Goal: Transaction & Acquisition: Obtain resource

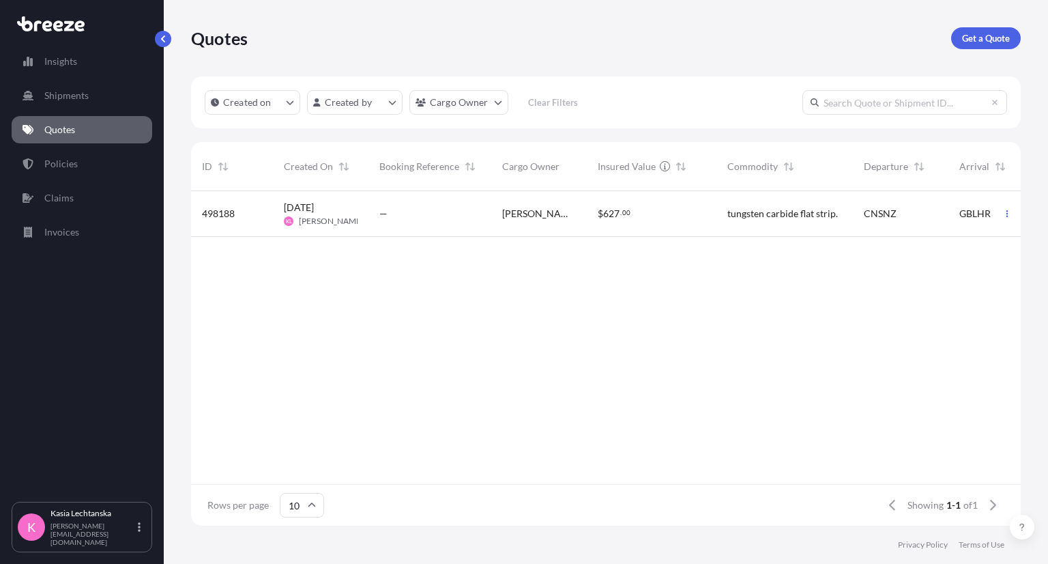
scroll to position [331, 819]
click at [87, 126] on link "Quotes" at bounding box center [82, 129] width 141 height 27
click at [992, 39] on p "Get a Quote" at bounding box center [986, 38] width 48 height 14
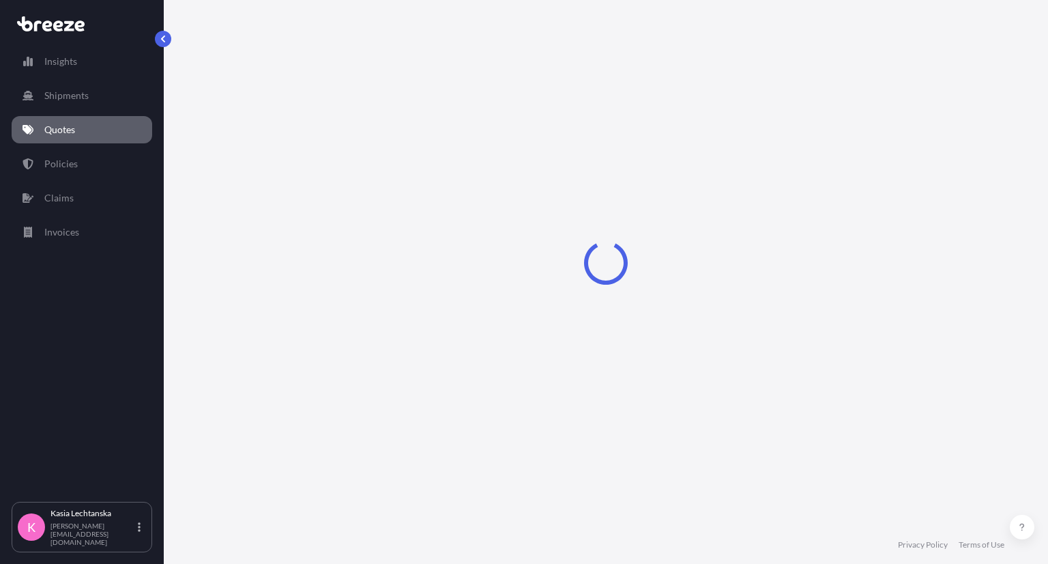
select select "Sea"
select select "1"
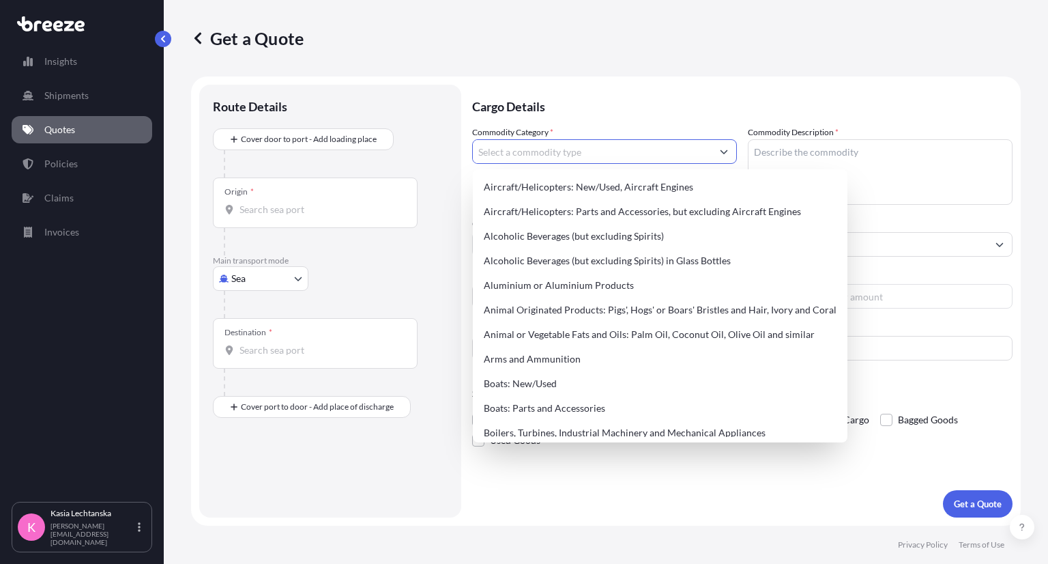
click at [549, 151] on input "Commodity Category *" at bounding box center [592, 151] width 239 height 25
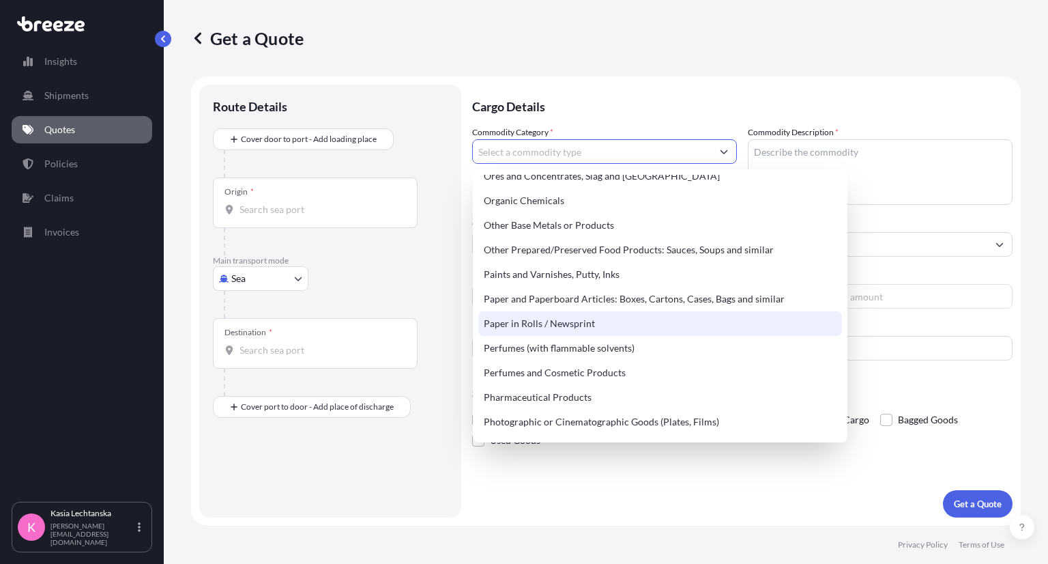
scroll to position [2154, 0]
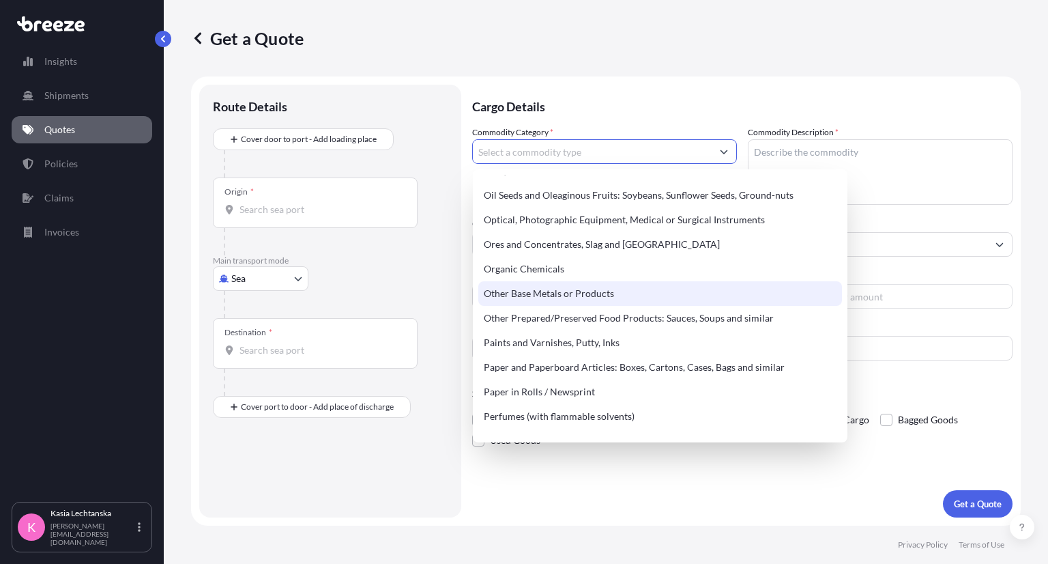
click at [573, 296] on div "Other Base Metals or Products" at bounding box center [660, 293] width 364 height 25
type input "Other Base Metals or Products"
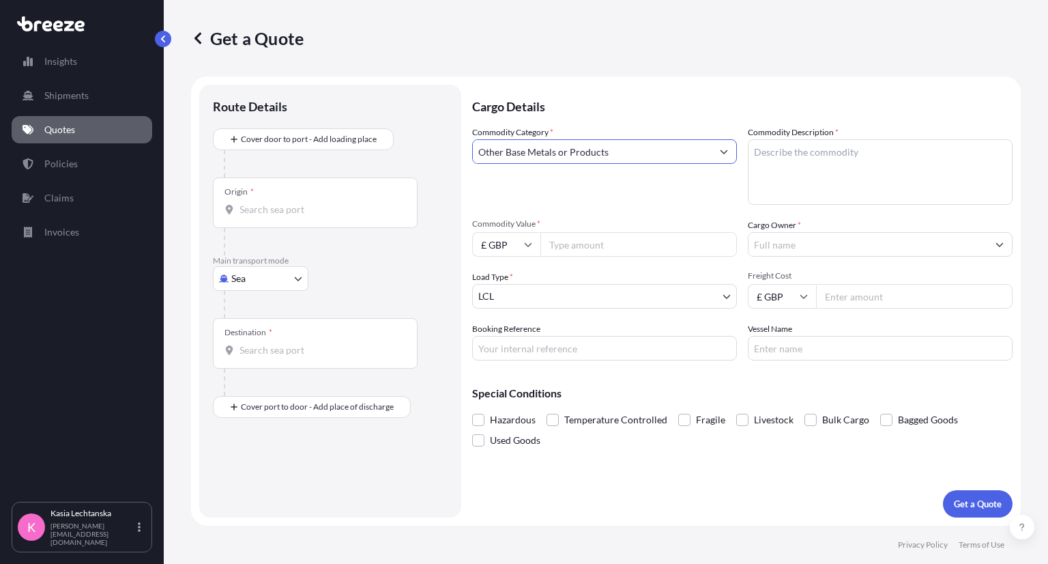
click at [896, 156] on textarea "Commodity Description *" at bounding box center [880, 172] width 265 height 66
click at [863, 173] on textarea "Commodity Description *" at bounding box center [880, 172] width 265 height 66
paste textarea "HS code is: 8530800000. As it is highways traffic signage."
type textarea "HS code is: 8530800000. As it is highways traffic signage."
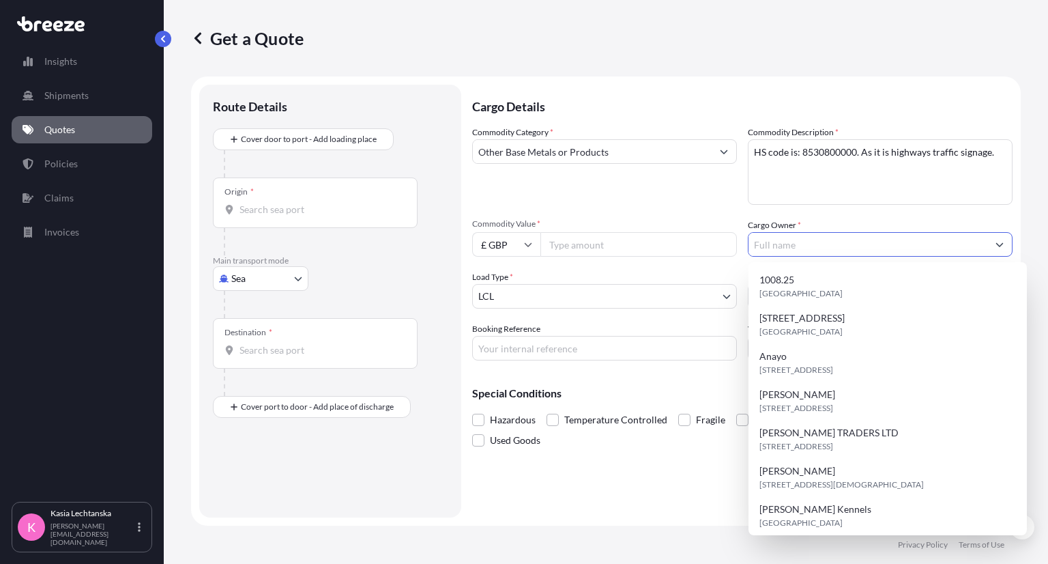
click at [864, 253] on input "Cargo Owner *" at bounding box center [868, 244] width 239 height 25
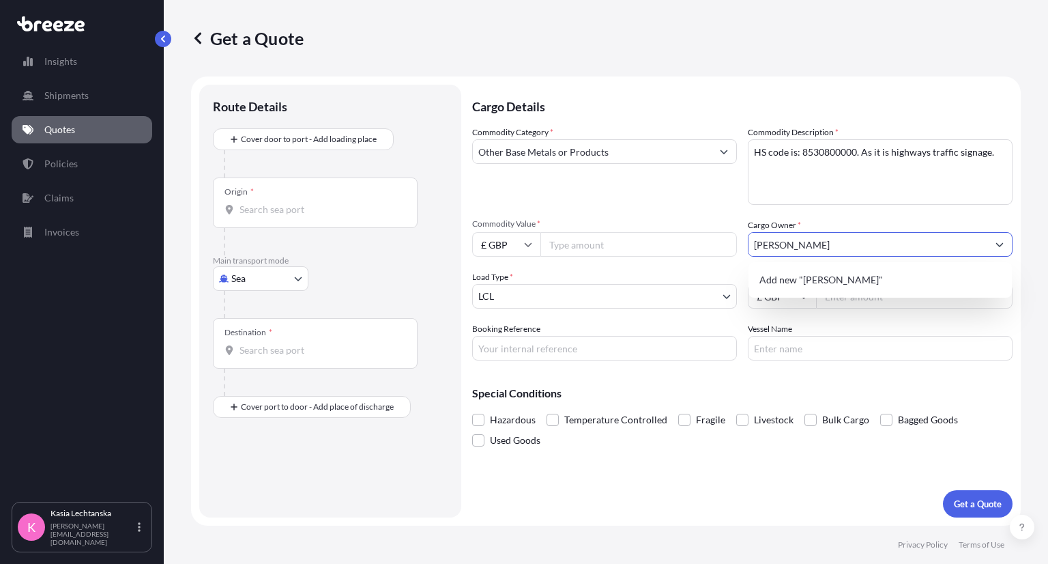
type input "[PERSON_NAME]"
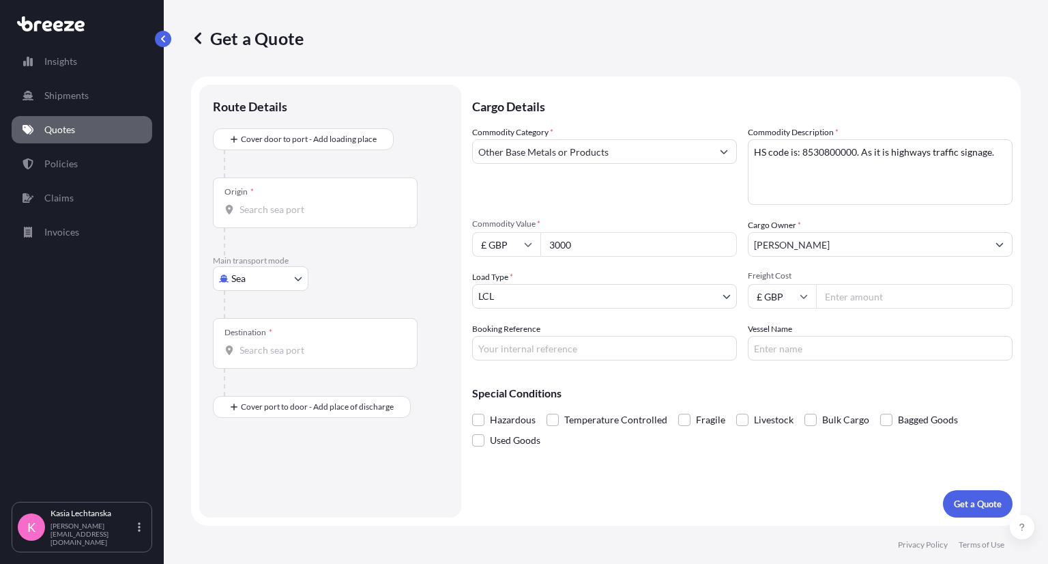
type input "3000"
type input "24279"
click at [794, 298] on input "£ GBP" at bounding box center [782, 296] width 68 height 25
click at [781, 394] on div "$ USD" at bounding box center [781, 391] width 57 height 26
type input "$ USD"
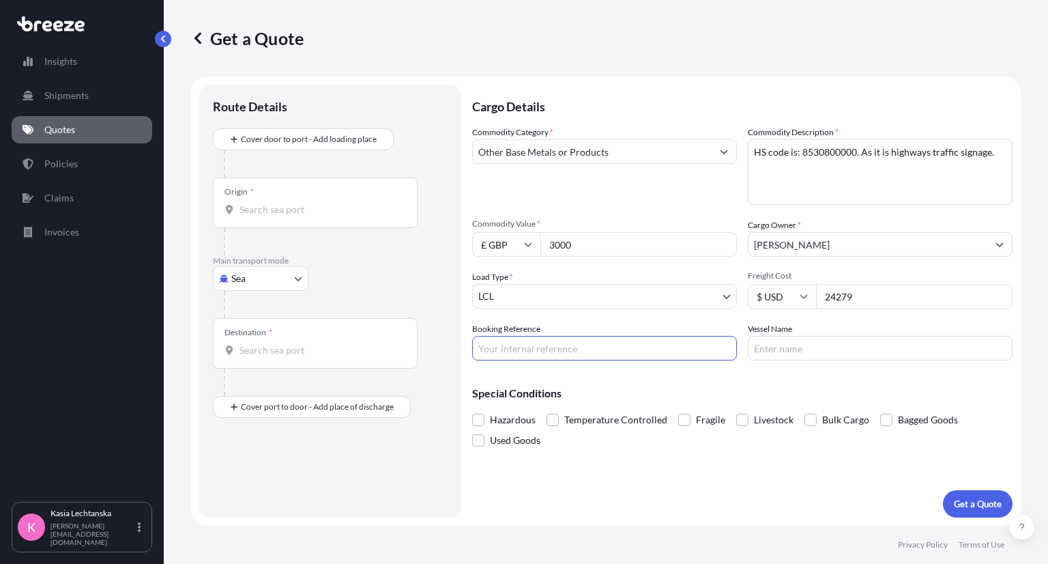
click at [647, 342] on input "Booking Reference" at bounding box center [604, 348] width 265 height 25
type input "R1577"
click at [808, 382] on div "Special Conditions Hazardous Temperature Controlled Fragile Livestock Bulk Carg…" at bounding box center [742, 410] width 541 height 79
click at [694, 164] on div "Commodity Category * Other Base Metals or Products" at bounding box center [604, 165] width 265 height 79
click at [693, 152] on input "Other Base Metals or Products" at bounding box center [592, 151] width 239 height 25
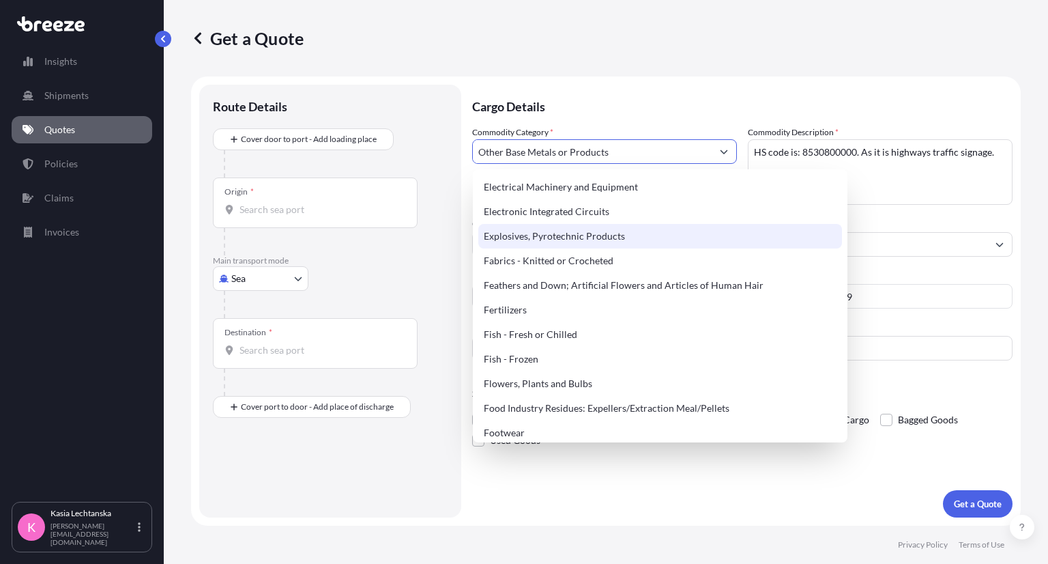
scroll to position [819, 0]
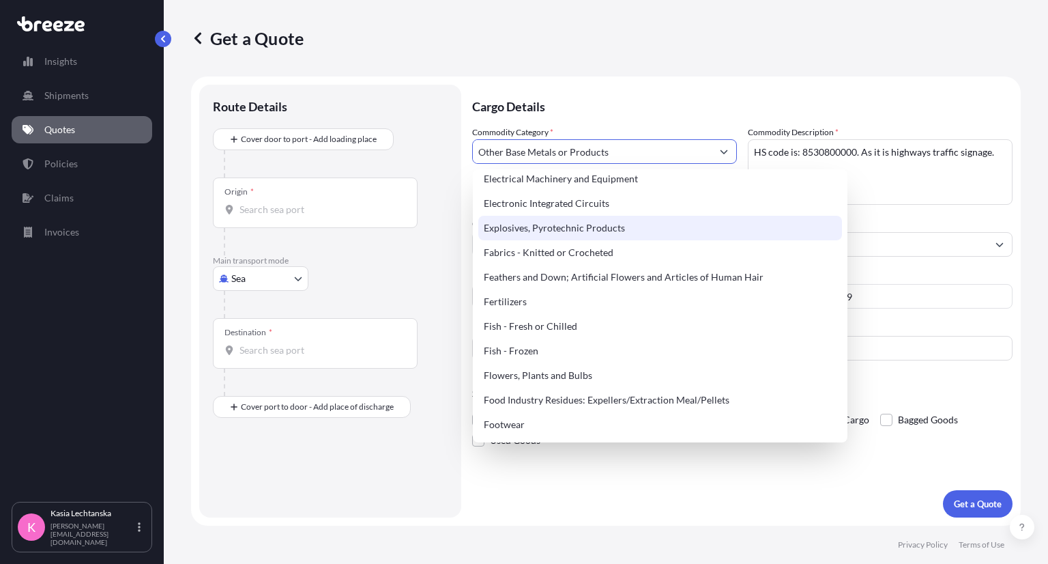
drag, startPoint x: 637, startPoint y: 155, endPoint x: 453, endPoint y: 143, distance: 184.7
click at [453, 143] on form "Route Details Cover door to port - Add loading place Place of loading Road Road…" at bounding box center [606, 300] width 830 height 449
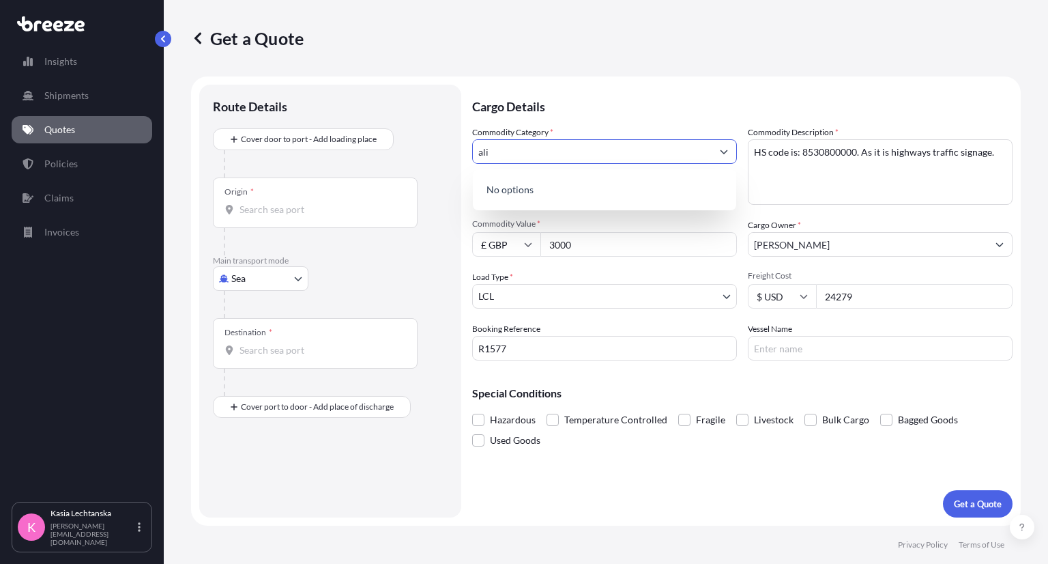
scroll to position [0, 0]
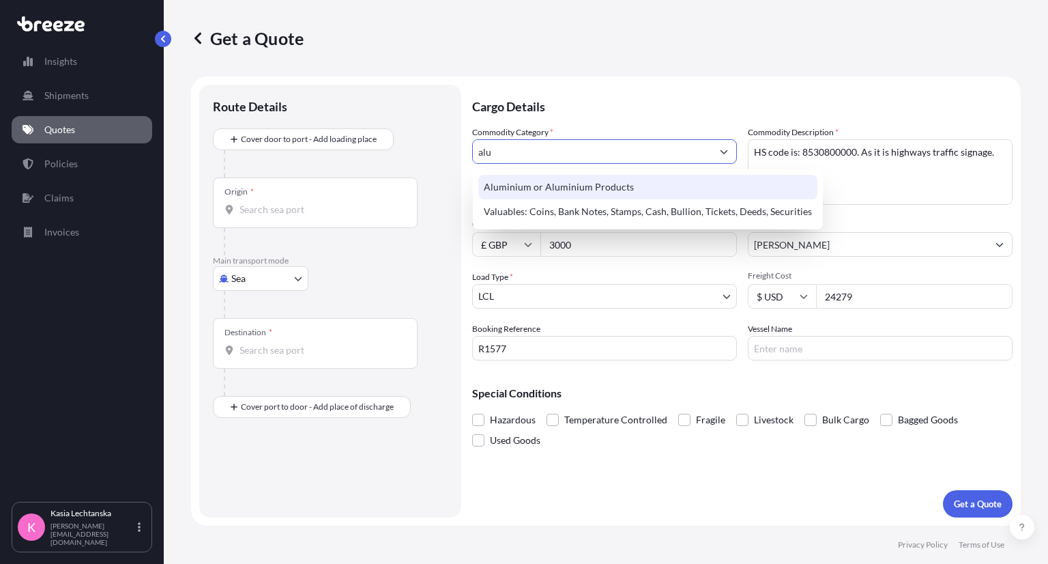
click at [545, 192] on div "Aluminium or Aluminium Products" at bounding box center [647, 187] width 339 height 25
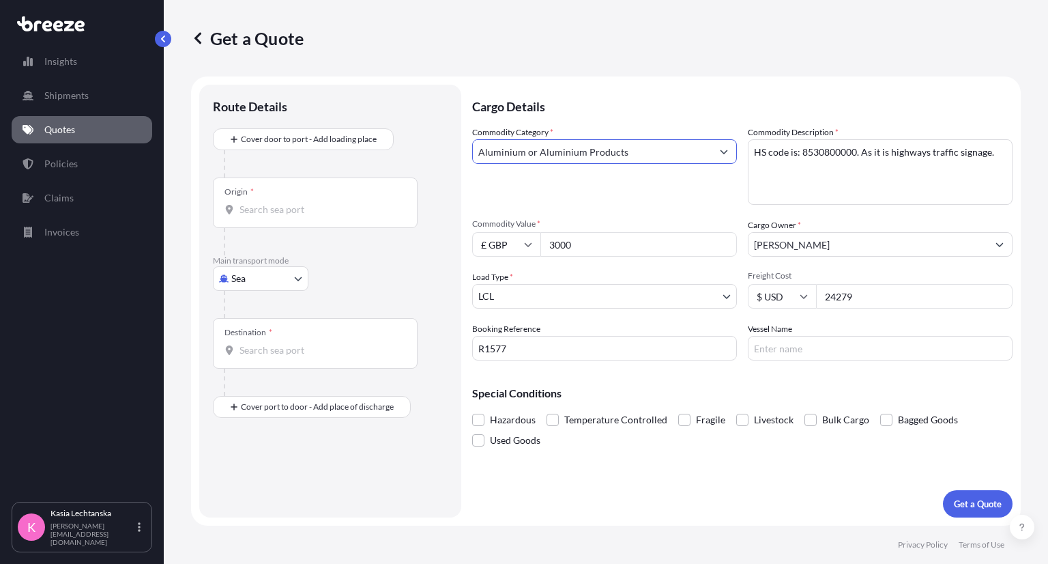
type input "Aluminium or Aluminium Products"
click at [569, 190] on div "Commodity Category * Aluminium or Aluminium Products" at bounding box center [604, 165] width 265 height 79
click at [963, 505] on p "Get a Quote" at bounding box center [978, 504] width 48 height 14
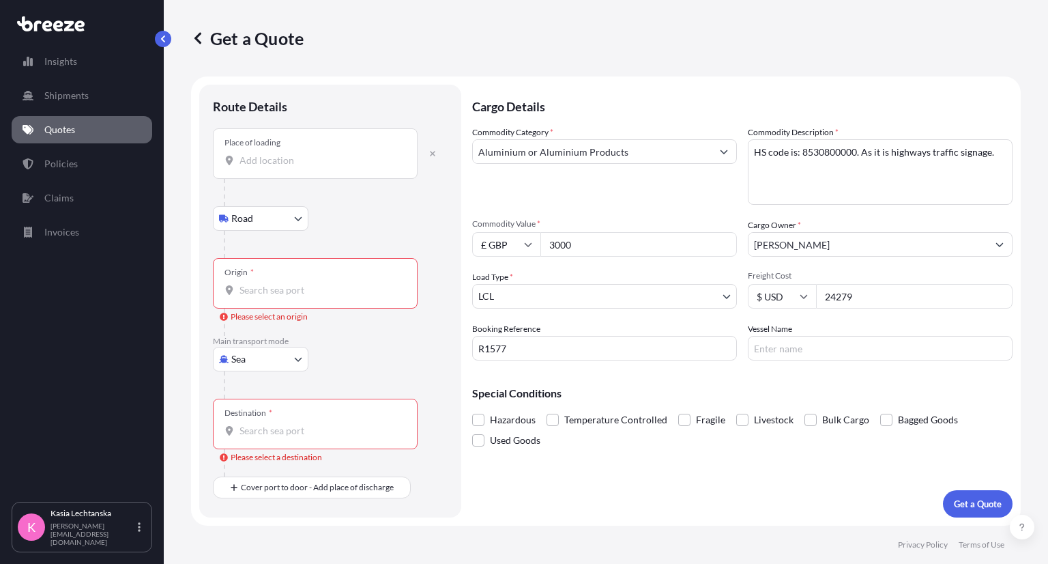
click at [287, 154] on input "Place of loading" at bounding box center [320, 161] width 161 height 14
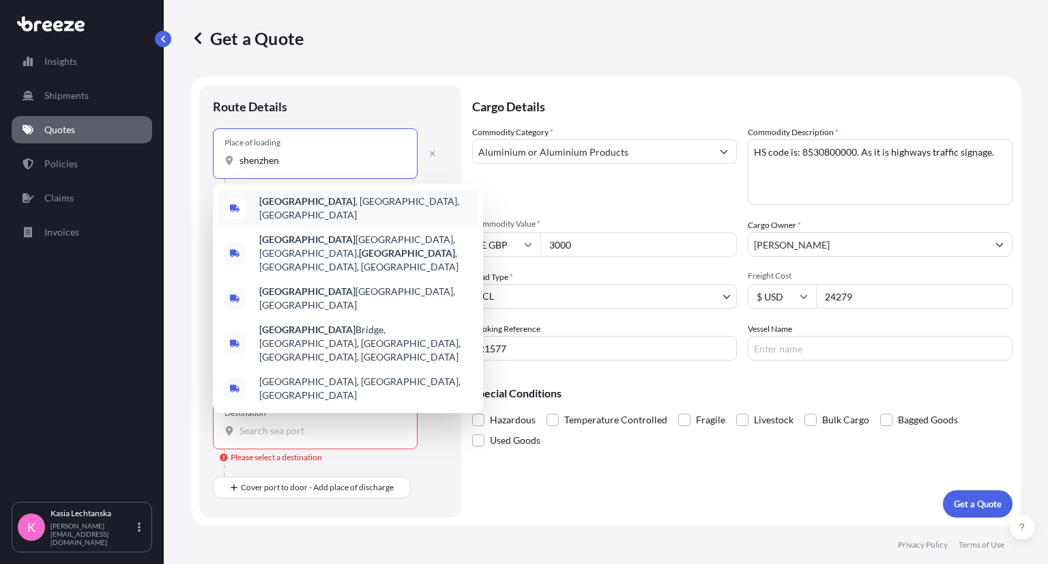
click at [325, 204] on span "[GEOGRAPHIC_DATA] , [GEOGRAPHIC_DATA], [GEOGRAPHIC_DATA]" at bounding box center [365, 208] width 213 height 27
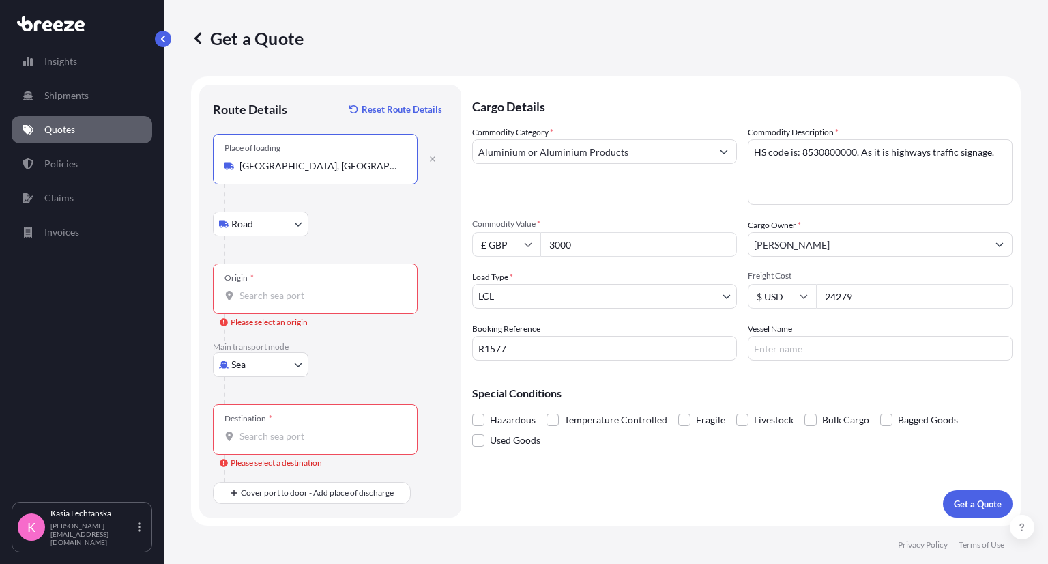
type input "[GEOGRAPHIC_DATA], [GEOGRAPHIC_DATA], [GEOGRAPHIC_DATA]"
click at [268, 372] on body "0 options available. 5 options available. 0 options available. 5 options availa…" at bounding box center [524, 282] width 1048 height 564
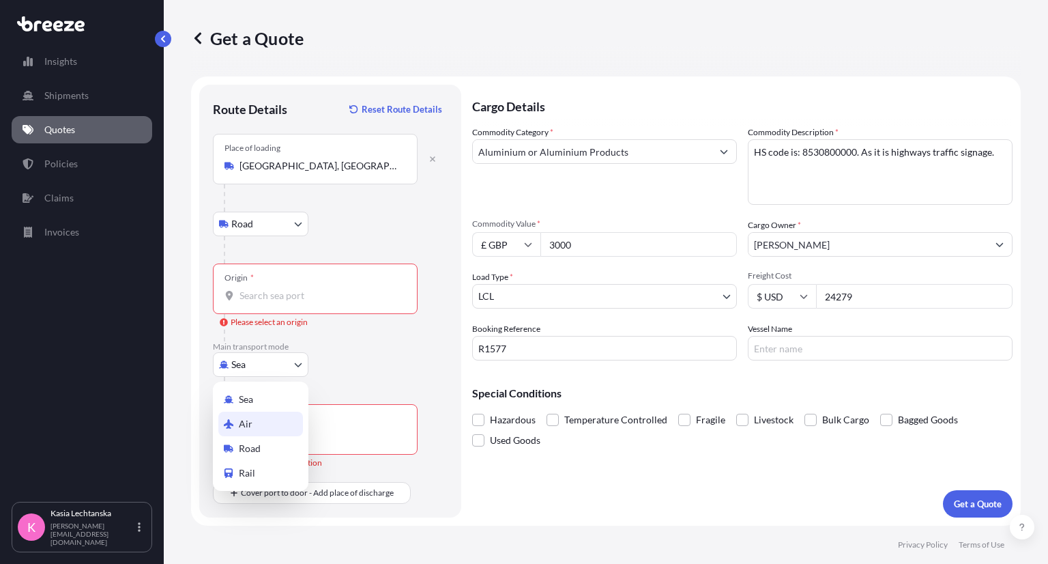
click at [264, 421] on div "Air" at bounding box center [260, 424] width 85 height 25
select select "Air"
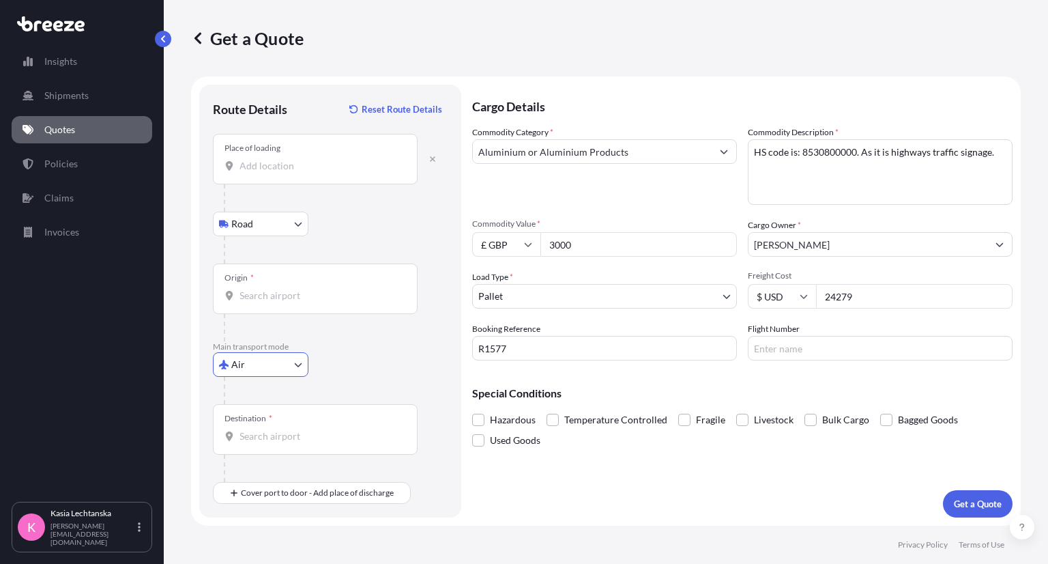
click at [289, 293] on input "Origin *" at bounding box center [320, 296] width 161 height 14
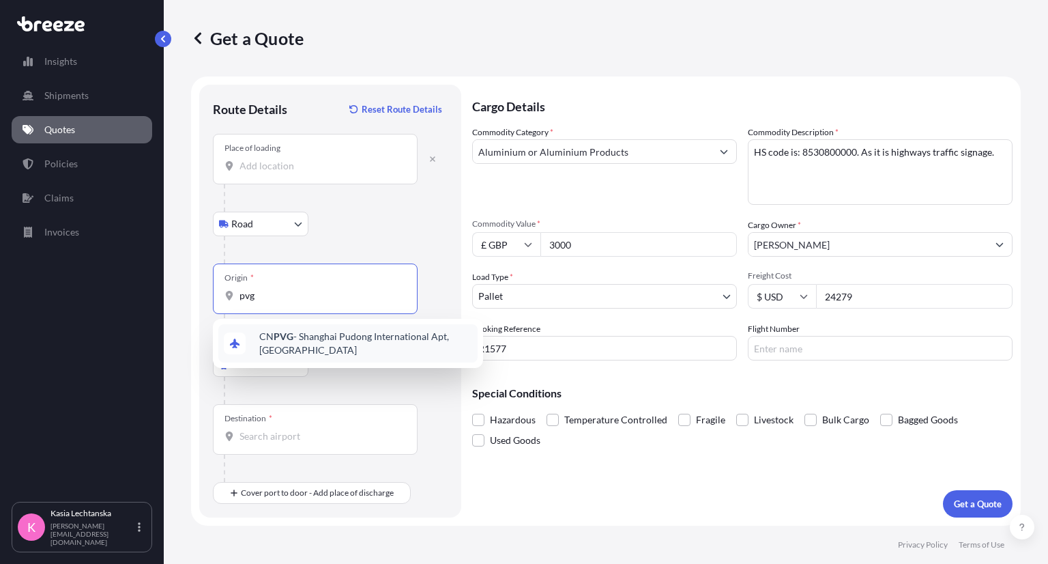
click at [324, 342] on span "CN PVG - Shanghai Pudong International Apt, [GEOGRAPHIC_DATA]" at bounding box center [365, 343] width 213 height 27
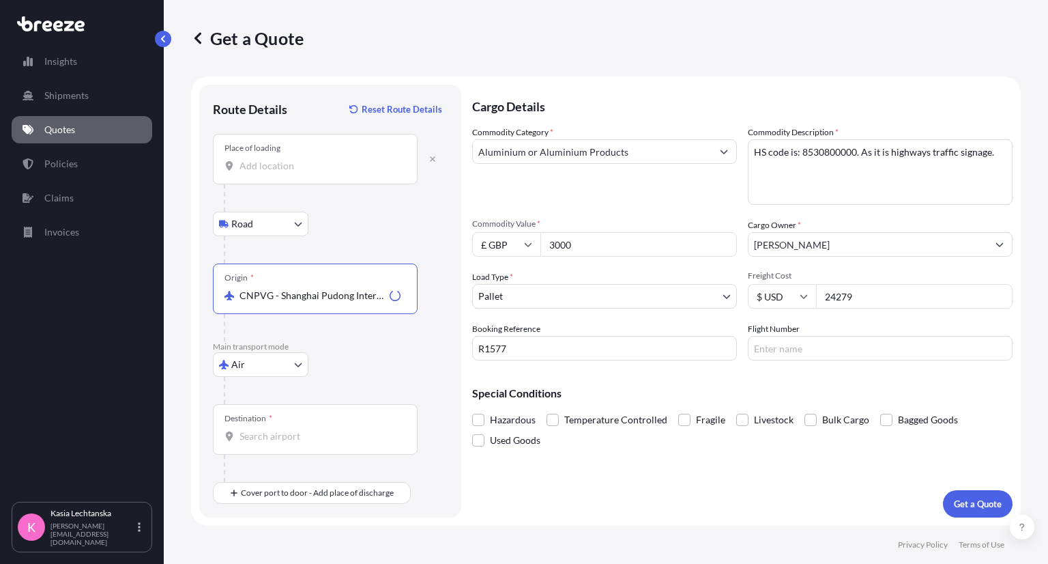
type input "CNPVG - Shanghai Pudong International Apt, [GEOGRAPHIC_DATA]"
click at [327, 429] on input "Destination *" at bounding box center [320, 436] width 161 height 14
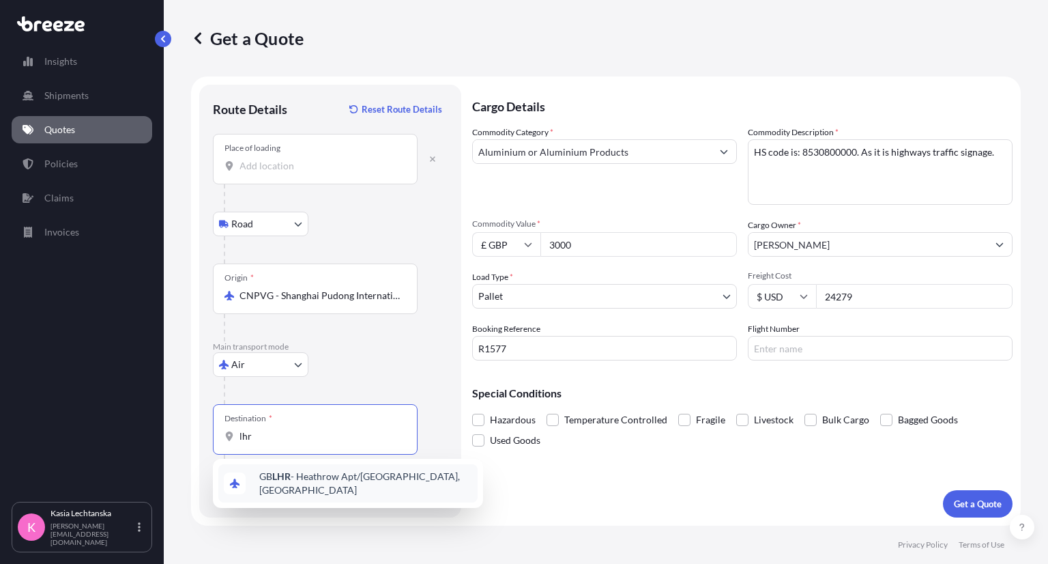
click at [347, 481] on span "GB LHR - Heathrow Apt/[GEOGRAPHIC_DATA], [GEOGRAPHIC_DATA]" at bounding box center [365, 483] width 213 height 27
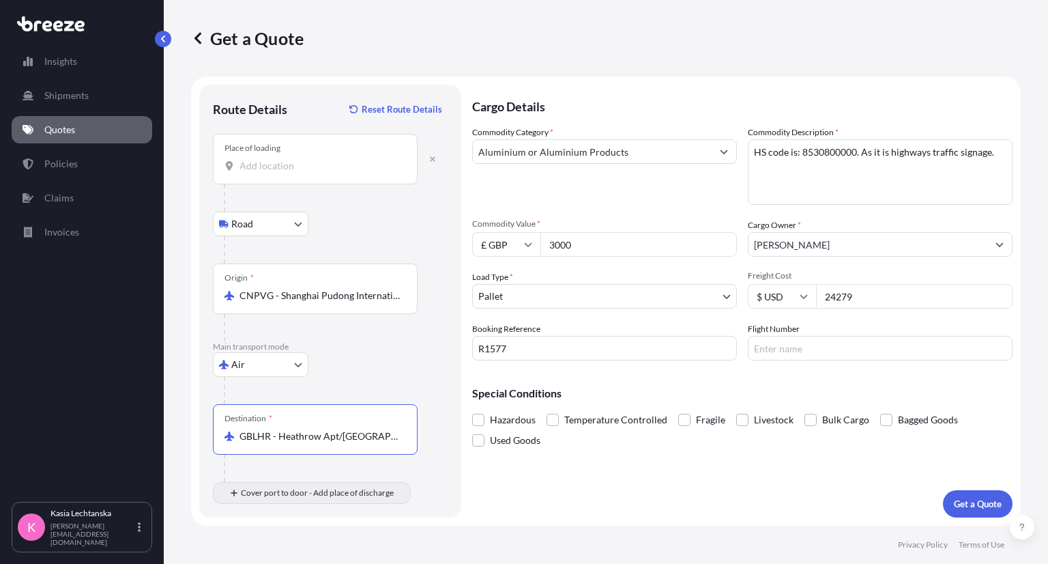
type input "GBLHR - Heathrow Apt/[GEOGRAPHIC_DATA], [GEOGRAPHIC_DATA]"
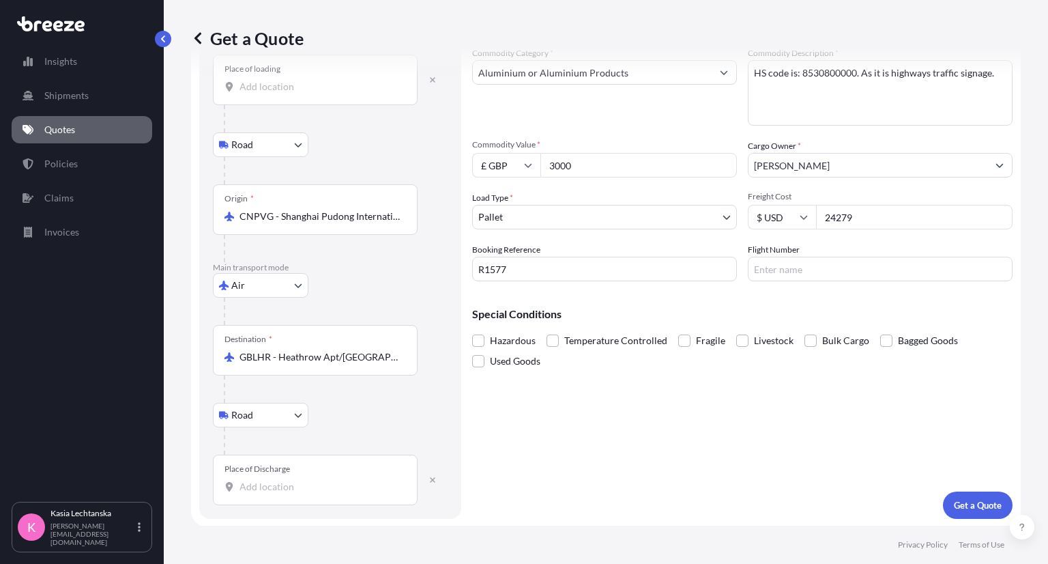
scroll to position [79, 0]
click at [296, 474] on div "Place of Discharge" at bounding box center [315, 480] width 205 height 51
click at [296, 480] on input "Place of Discharge" at bounding box center [320, 487] width 161 height 14
click at [310, 521] on div "[STREET_ADDRESS]" at bounding box center [347, 530] width 259 height 33
type input "[STREET_ADDRESS]"
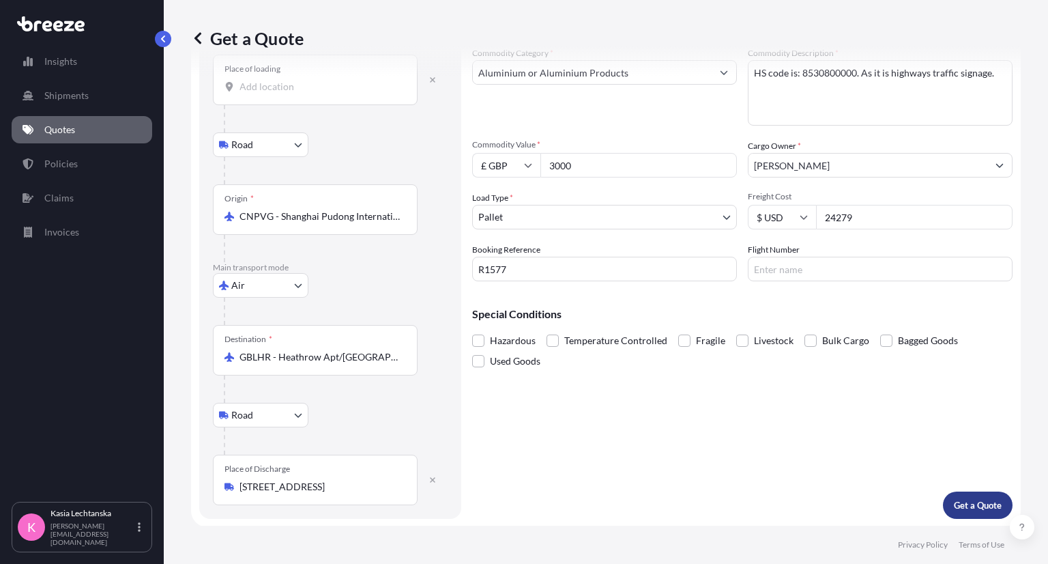
click at [962, 503] on p "Get a Quote" at bounding box center [978, 505] width 48 height 14
click at [249, 102] on div "Place of loading" at bounding box center [315, 80] width 205 height 51
click at [249, 94] on input "Place of loading Please select a place of loading" at bounding box center [320, 87] width 161 height 14
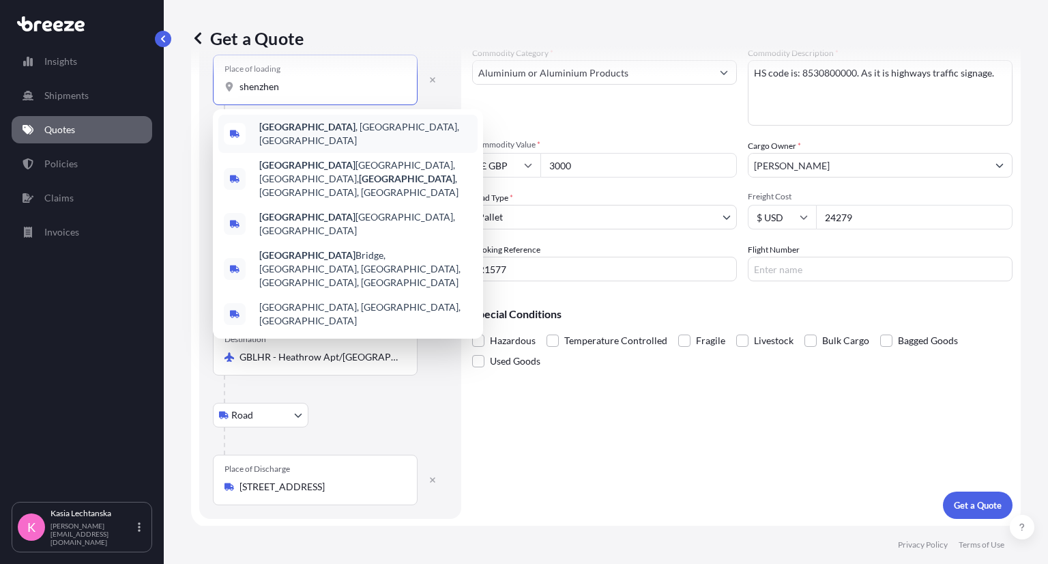
click at [401, 113] on div "[GEOGRAPHIC_DATA] , [GEOGRAPHIC_DATA], [GEOGRAPHIC_DATA] [GEOGRAPHIC_DATA] [GEO…" at bounding box center [348, 223] width 270 height 229
click at [388, 124] on span "[GEOGRAPHIC_DATA] , [GEOGRAPHIC_DATA], [GEOGRAPHIC_DATA]" at bounding box center [365, 133] width 213 height 27
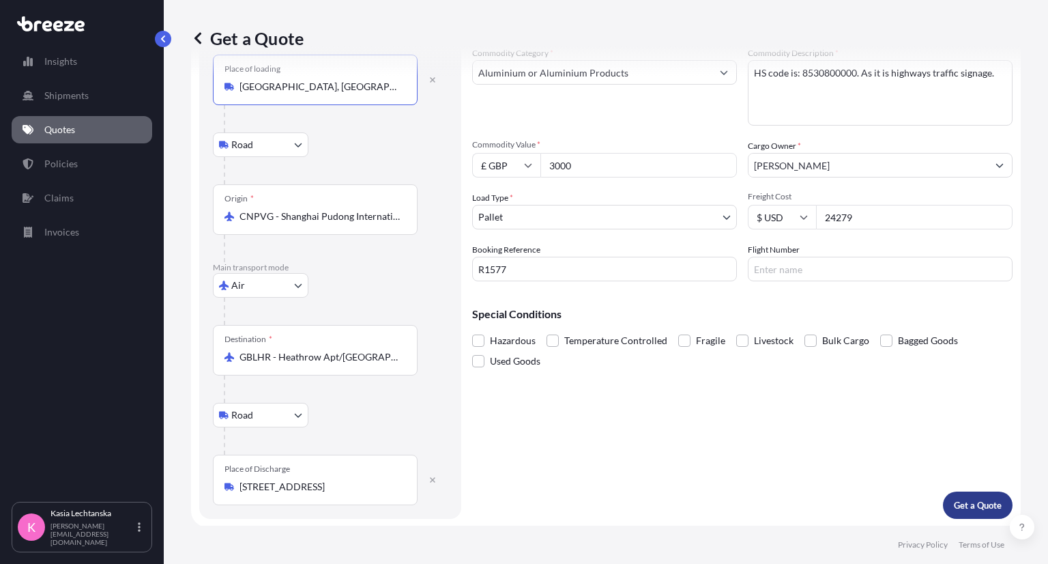
type input "[GEOGRAPHIC_DATA], [GEOGRAPHIC_DATA], [GEOGRAPHIC_DATA]"
click at [973, 508] on p "Get a Quote" at bounding box center [978, 505] width 48 height 14
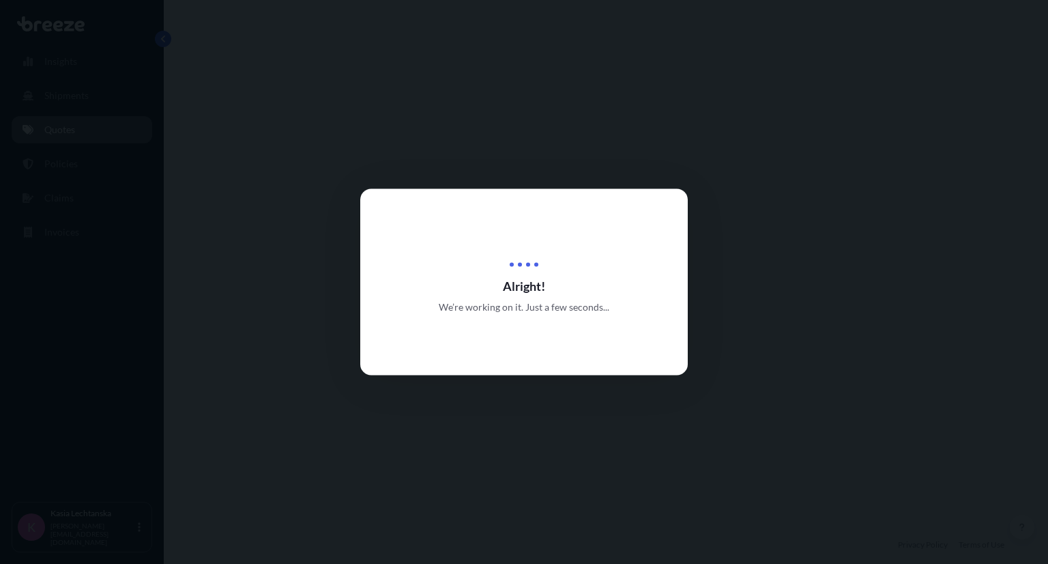
select select "Road"
select select "Air"
select select "Road"
select select "1"
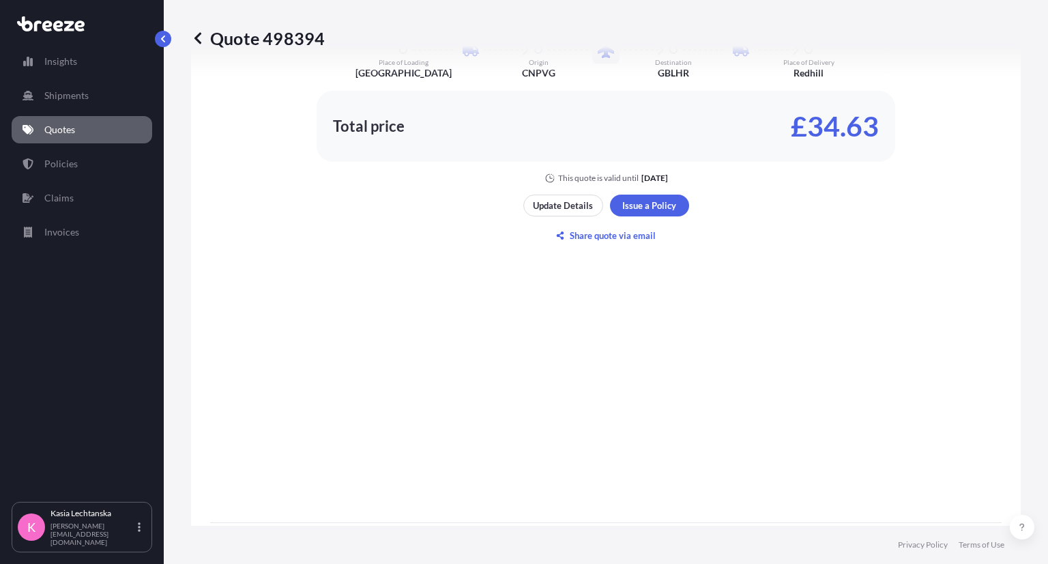
scroll to position [1018, 0]
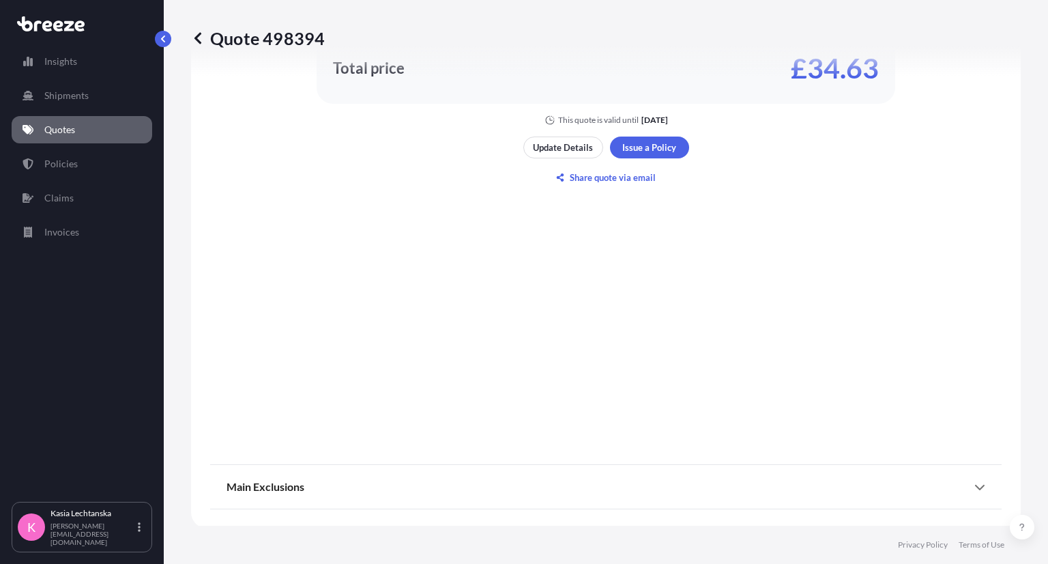
click at [84, 129] on link "Quotes" at bounding box center [82, 129] width 141 height 27
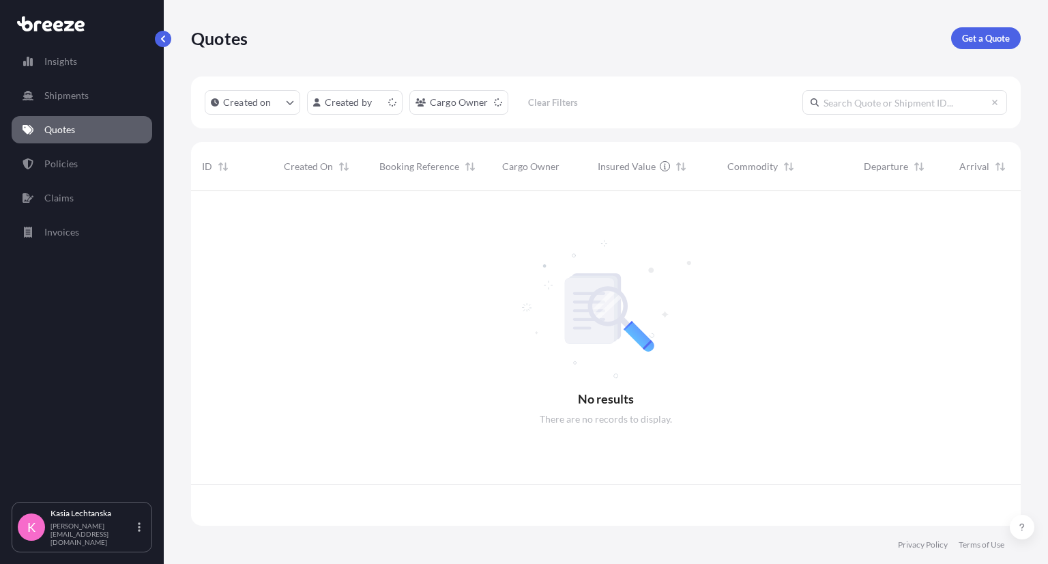
scroll to position [331, 819]
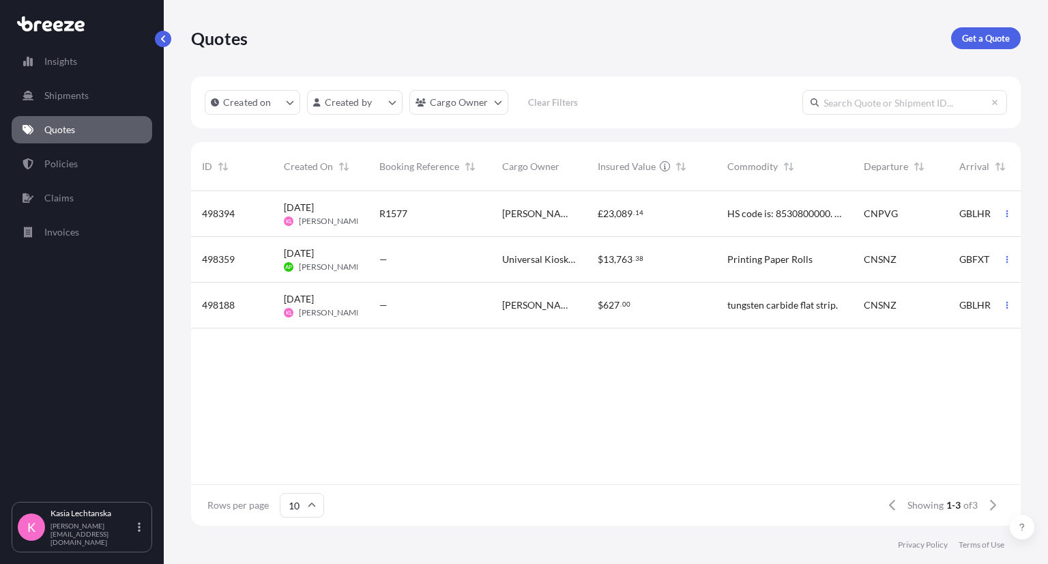
click at [721, 367] on div "498394 [DATE] KL [PERSON_NAME] R1577 [PERSON_NAME] £ 23 , 089 . 14 HS code is: …" at bounding box center [713, 337] width 1044 height 293
